Goal: Information Seeking & Learning: Learn about a topic

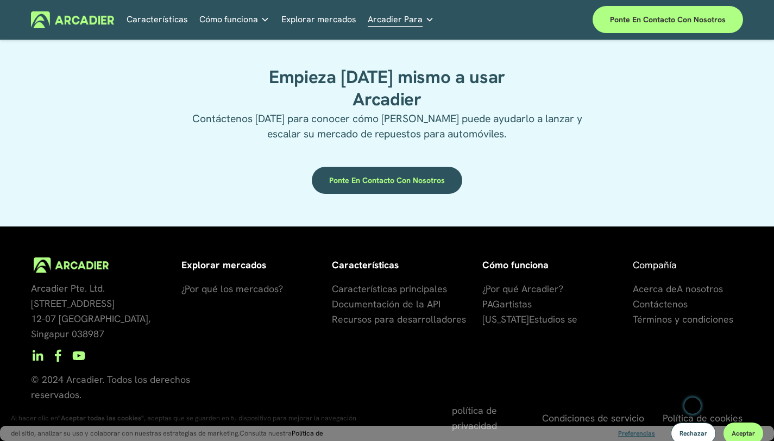
click at [393, 295] on font "Características principales" at bounding box center [389, 289] width 115 height 12
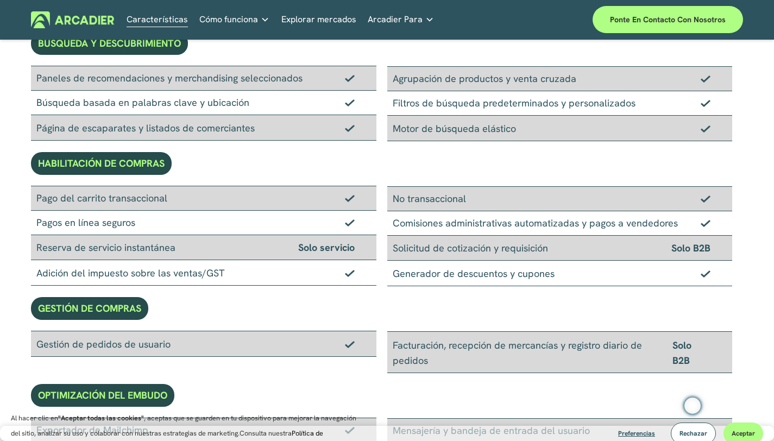
scroll to position [336, 0]
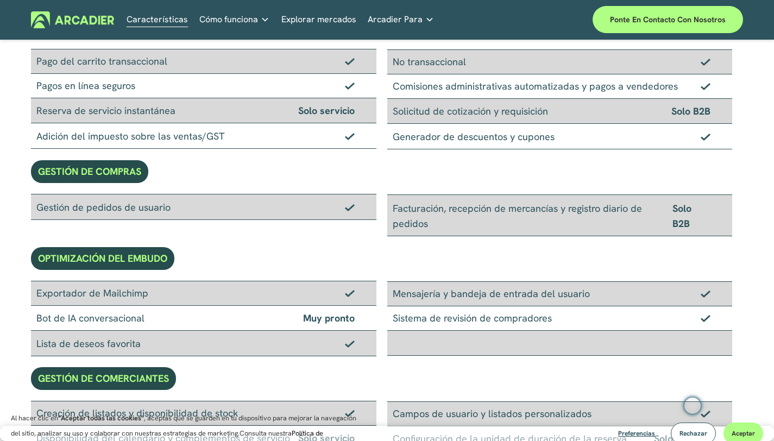
drag, startPoint x: 143, startPoint y: 293, endPoint x: 46, endPoint y: 287, distance: 97.5
click at [46, 288] on font "Exportador de Mailchimp" at bounding box center [92, 292] width 112 height 13
drag, startPoint x: 517, startPoint y: 315, endPoint x: 408, endPoint y: 301, distance: 109.6
click at [412, 302] on div "Mensajería y bandeja de entrada del usuario Sistema de revisión de compradores" at bounding box center [565, 319] width 356 height 76
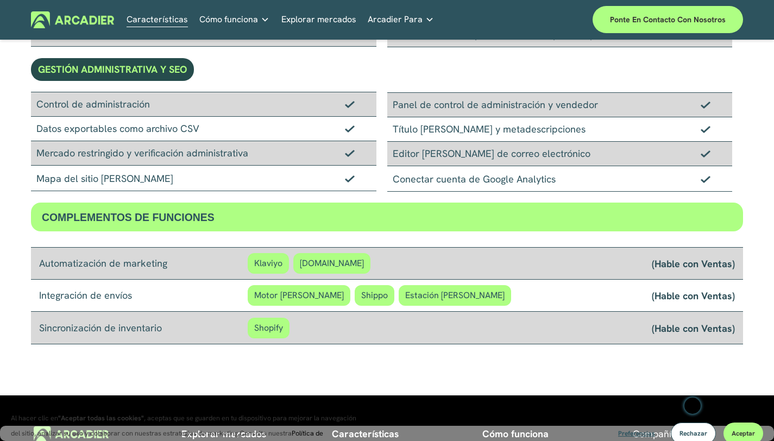
scroll to position [818, 0]
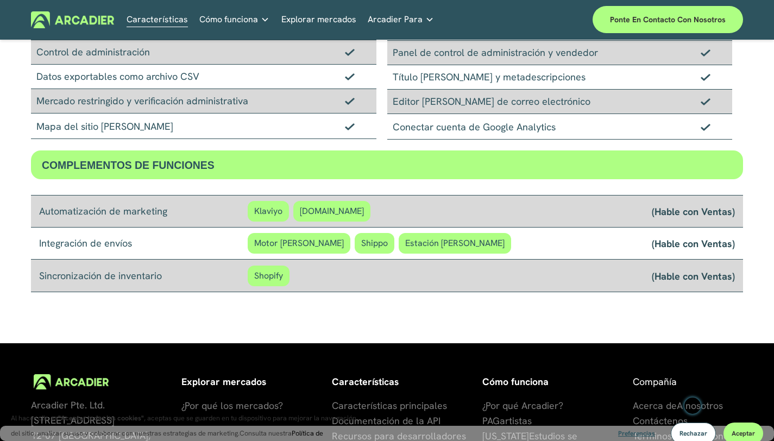
click at [279, 277] on font "Shopify" at bounding box center [268, 276] width 29 height 12
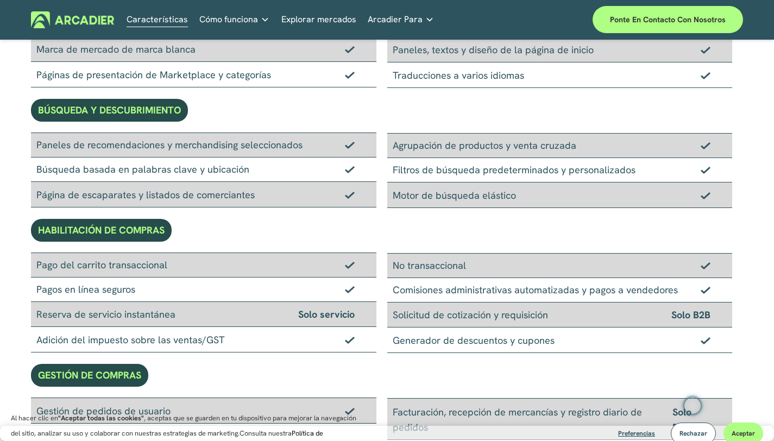
scroll to position [0, 0]
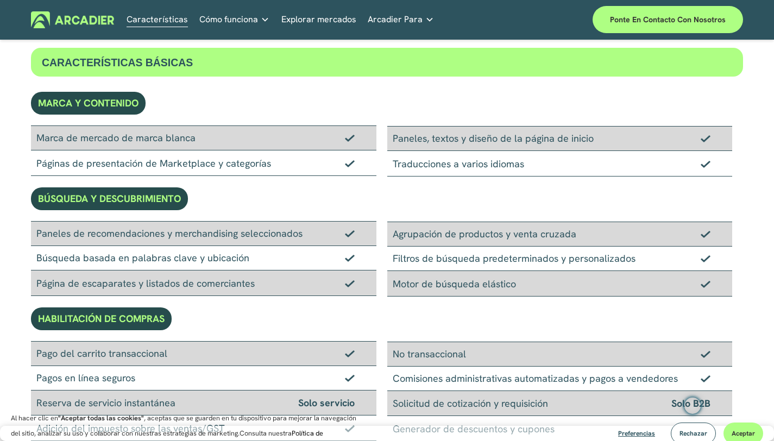
scroll to position [57, 0]
